Goal: Contribute content: Add original content to the website for others to see

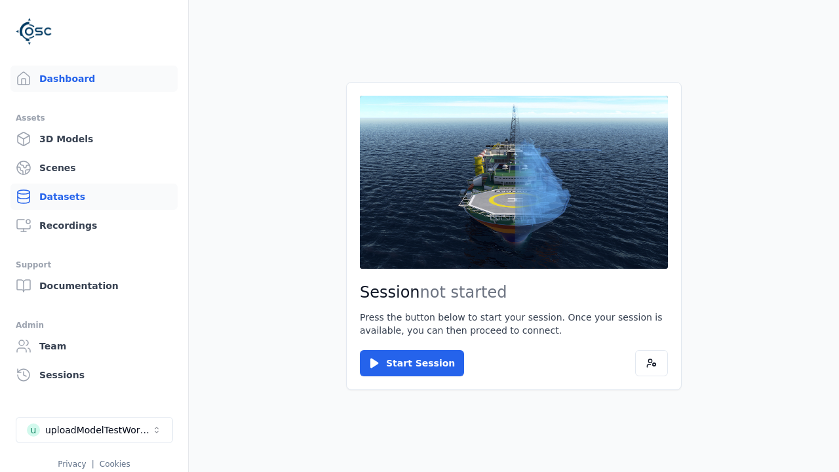
click at [94, 197] on link "Datasets" at bounding box center [93, 197] width 167 height 26
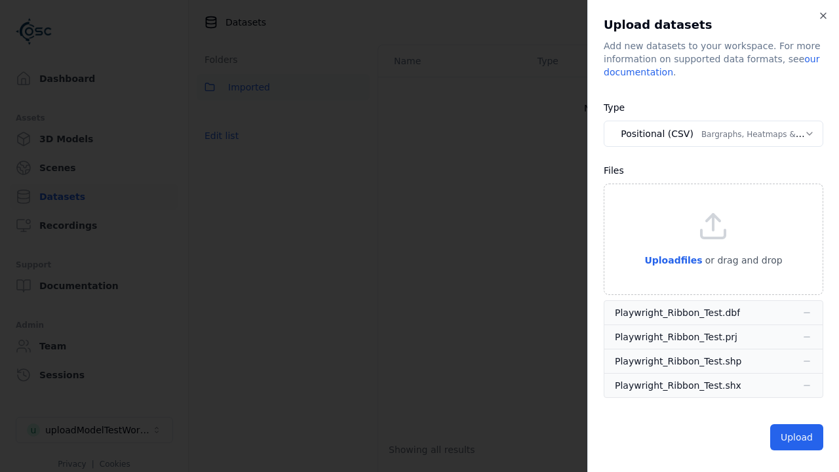
click at [713, 134] on button "Positional (CSV) Bargraphs, Heatmaps & Pins" at bounding box center [714, 134] width 220 height 26
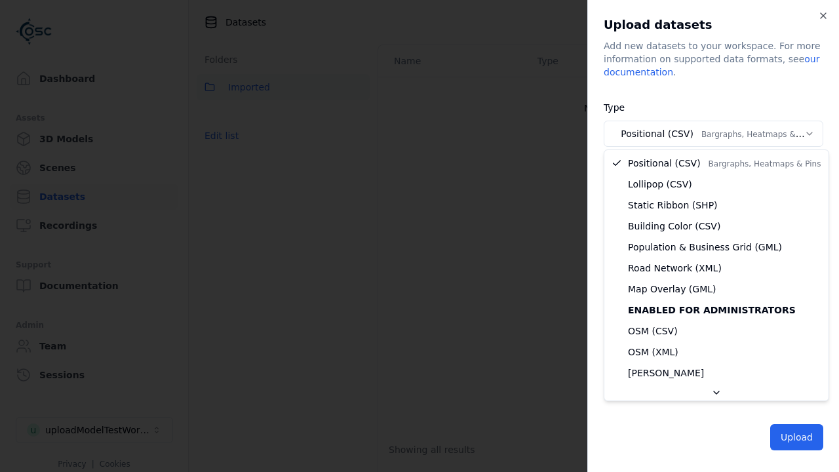
select select "*****"
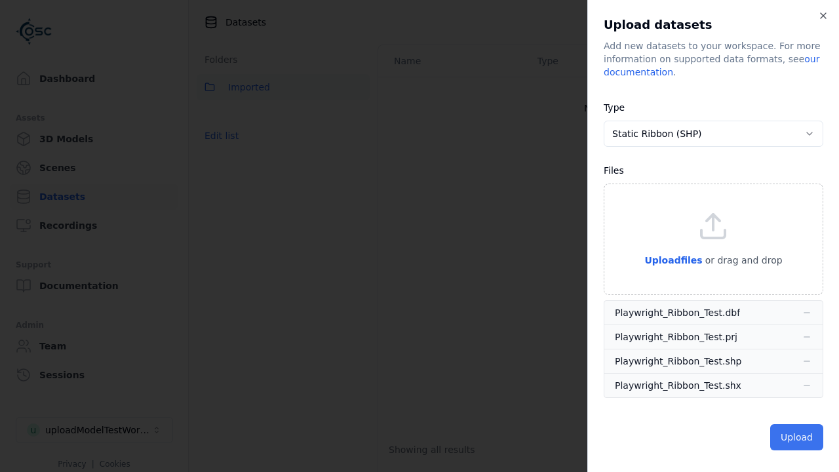
click at [798, 437] on button "Upload" at bounding box center [796, 437] width 53 height 26
